Goal: Task Accomplishment & Management: Use online tool/utility

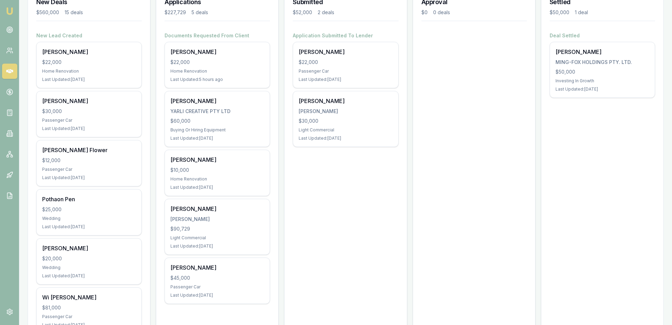
scroll to position [111, 0]
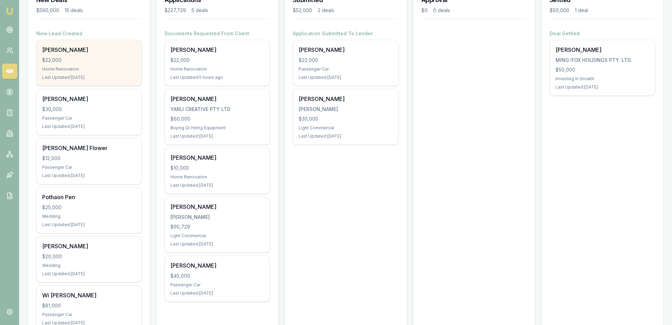
click at [105, 64] on div "$22,000" at bounding box center [89, 60] width 94 height 7
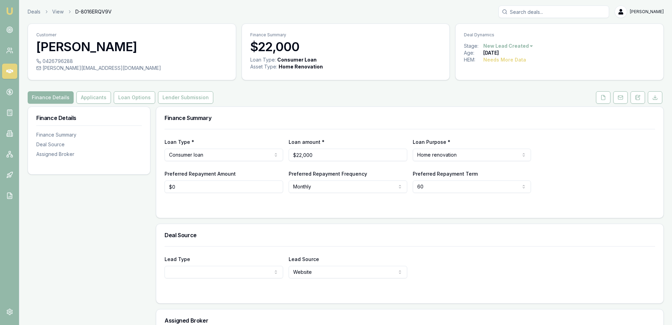
click at [548, 50] on html "Emu Broker Deals View D-8016ERQV9V Rachael Connors Toggle Menu Customer Carolin…" at bounding box center [336, 162] width 672 height 325
click at [517, 148] on div "- Other" at bounding box center [513, 142] width 41 height 11
click at [10, 12] on img at bounding box center [10, 11] width 8 height 8
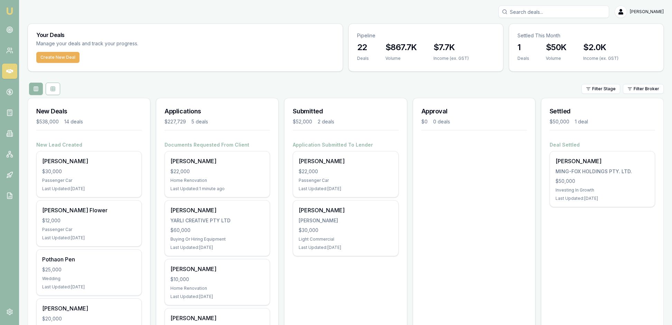
click at [8, 10] on img at bounding box center [10, 11] width 8 height 8
click at [9, 33] on icon at bounding box center [9, 29] width 7 height 7
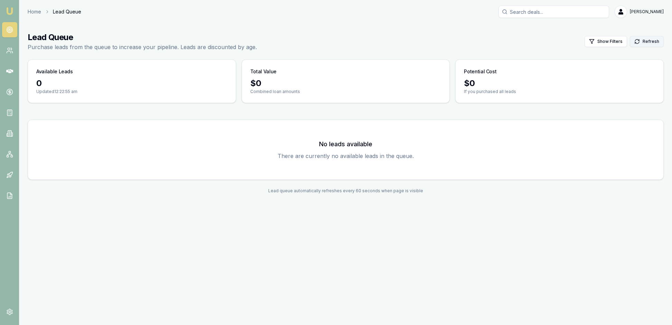
click at [646, 46] on button "Refresh" at bounding box center [647, 41] width 34 height 11
click at [15, 10] on link "Emu Broker" at bounding box center [9, 11] width 11 height 11
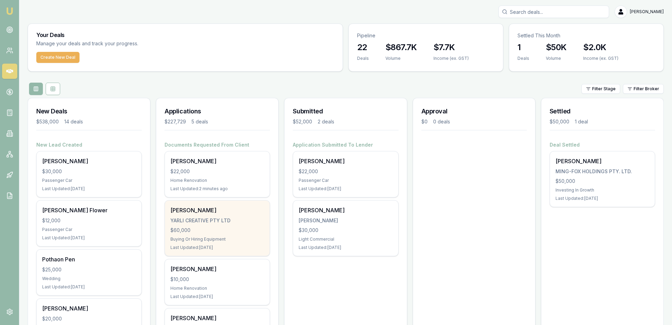
click at [219, 250] on div "Last Updated: 13 days ago" at bounding box center [218, 248] width 94 height 6
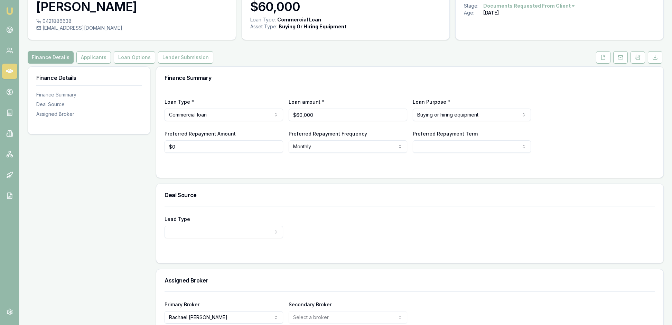
scroll to position [30, 0]
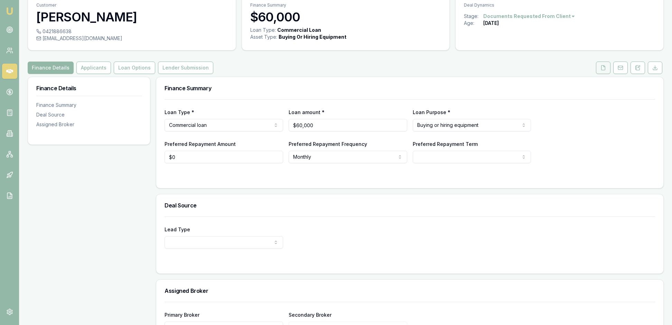
click at [604, 67] on polyline at bounding box center [604, 65] width 1 height 1
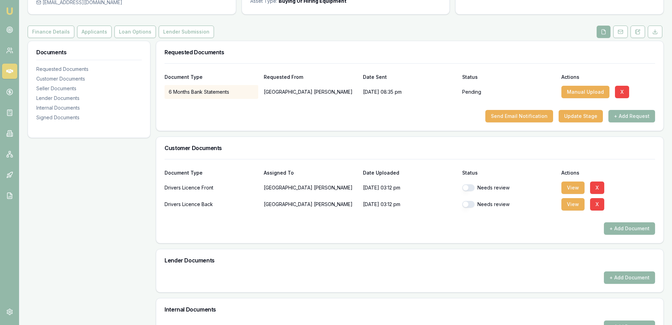
scroll to position [68, 0]
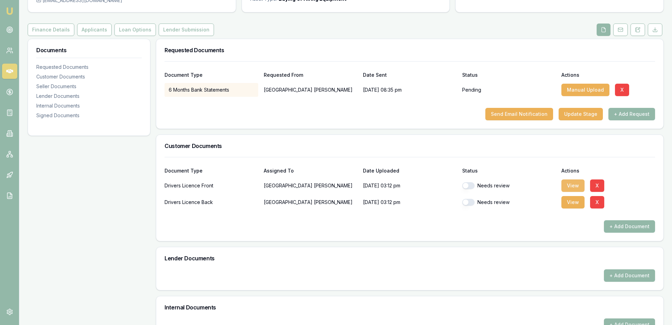
click at [575, 192] on button "View" at bounding box center [573, 186] width 23 height 12
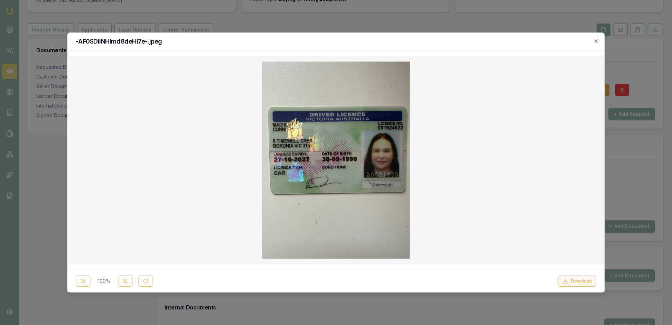
click at [574, 276] on button "Download" at bounding box center [578, 281] width 38 height 11
click at [596, 41] on icon "button" at bounding box center [597, 41] width 6 height 6
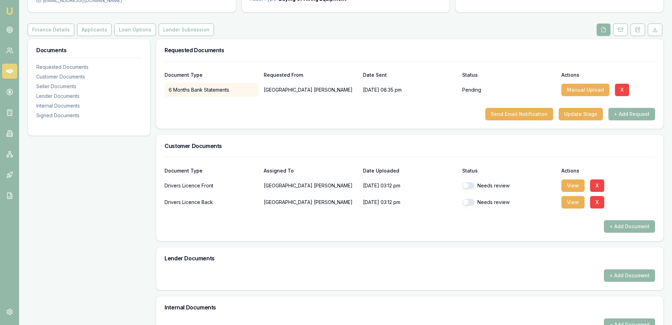
click at [468, 189] on button "button" at bounding box center [468, 185] width 12 height 7
checkbox input "false"
checkbox input "true"
click at [570, 209] on button "View" at bounding box center [573, 202] width 23 height 12
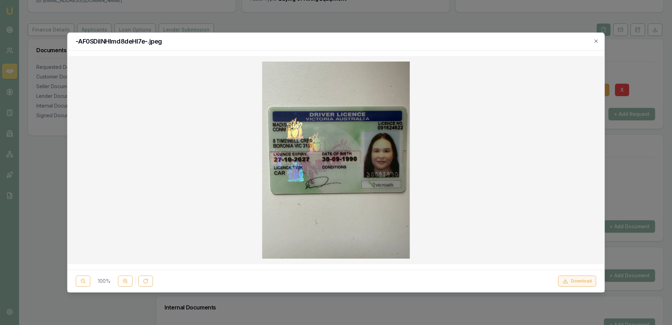
click at [574, 277] on button "Download" at bounding box center [578, 281] width 38 height 11
click at [594, 42] on icon "button" at bounding box center [597, 41] width 6 height 6
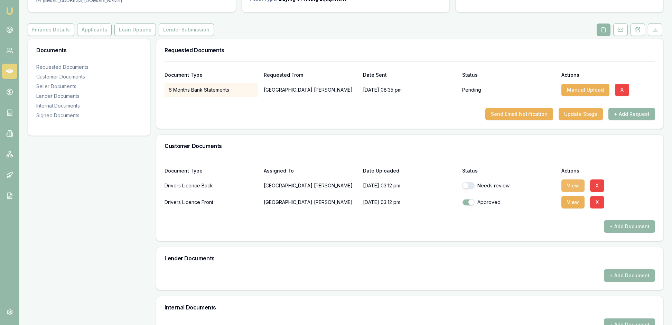
click at [571, 192] on button "View" at bounding box center [573, 186] width 23 height 12
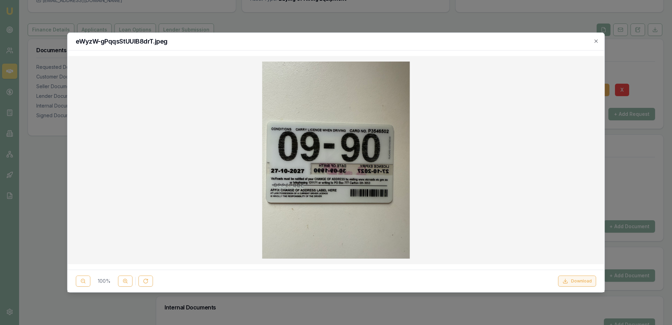
click at [574, 280] on button "Download" at bounding box center [578, 281] width 38 height 11
click at [569, 280] on button "Download" at bounding box center [578, 281] width 38 height 11
click at [594, 41] on icon "button" at bounding box center [597, 41] width 6 height 6
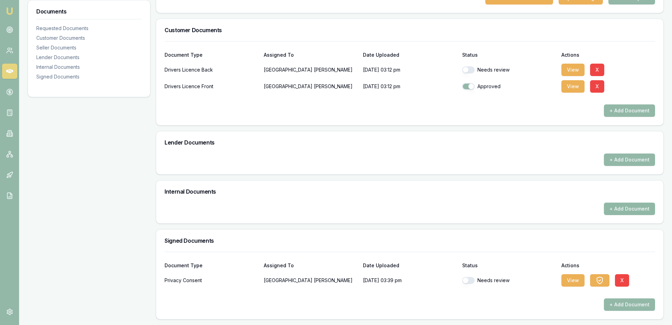
scroll to position [253, 0]
click at [470, 66] on button "button" at bounding box center [468, 69] width 12 height 7
checkbox input "true"
click at [578, 275] on button "View" at bounding box center [573, 280] width 23 height 12
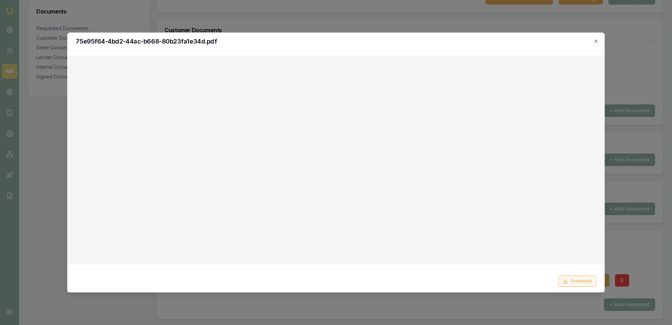
click at [576, 280] on button "Download" at bounding box center [578, 281] width 38 height 11
click at [594, 42] on icon "button" at bounding box center [597, 41] width 6 height 6
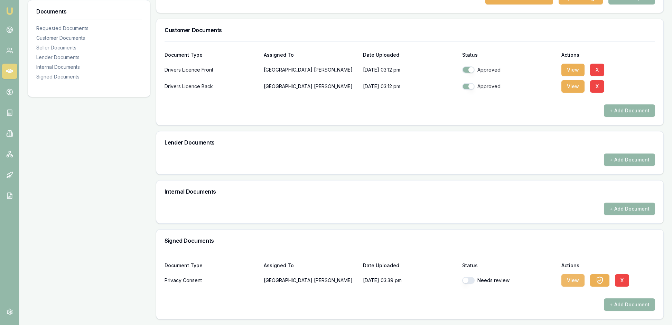
click at [577, 274] on button "View" at bounding box center [573, 280] width 23 height 12
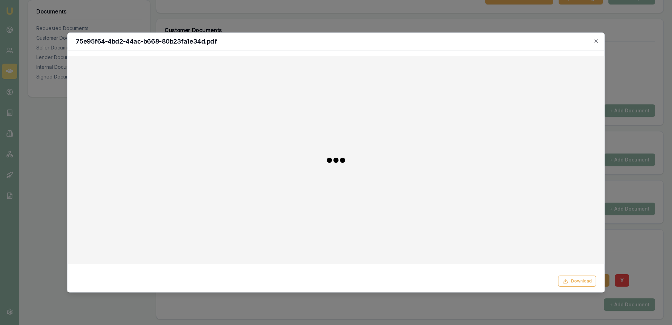
click at [533, 220] on div at bounding box center [335, 160] width 537 height 208
click at [596, 41] on icon "button" at bounding box center [597, 41] width 6 height 6
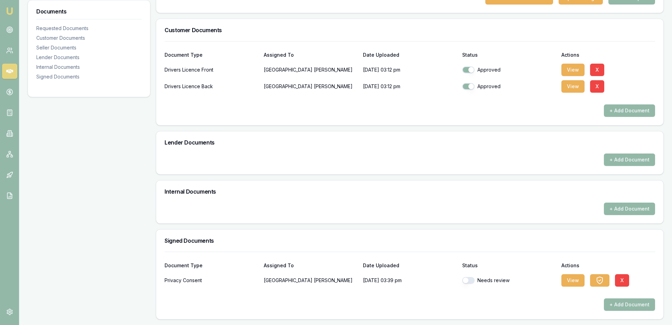
click at [468, 277] on button "button" at bounding box center [468, 280] width 12 height 7
checkbox input "true"
click at [522, 214] on div "Requested Documents Document Type Requested From Date Sent Status Actions 6 Mon…" at bounding box center [410, 121] width 508 height 397
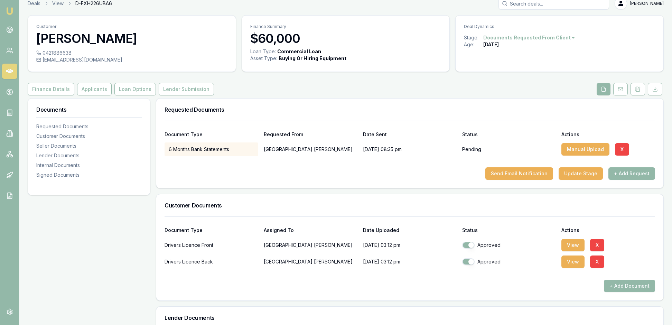
scroll to position [-2, 0]
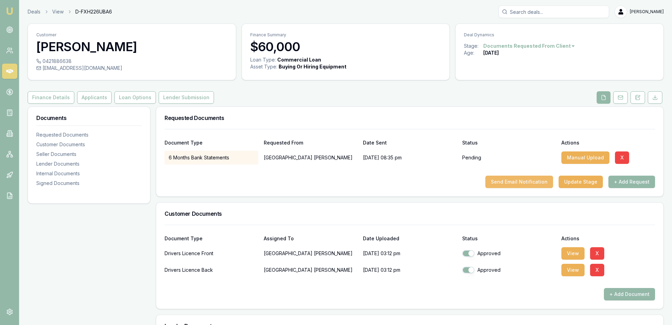
click at [488, 188] on button "Send Email Notification" at bounding box center [520, 182] width 68 height 12
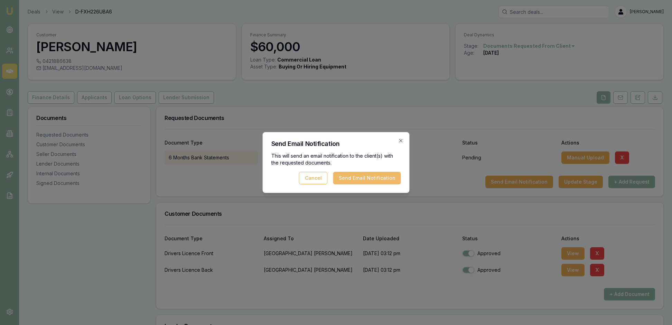
click at [358, 176] on button "Send Email Notification" at bounding box center [367, 178] width 68 height 12
